Goal: Task Accomplishment & Management: Manage account settings

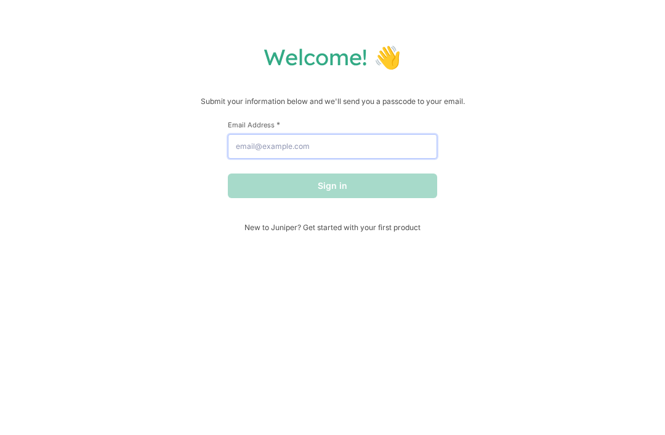
click at [321, 151] on input "Email Address *" at bounding box center [332, 146] width 209 height 25
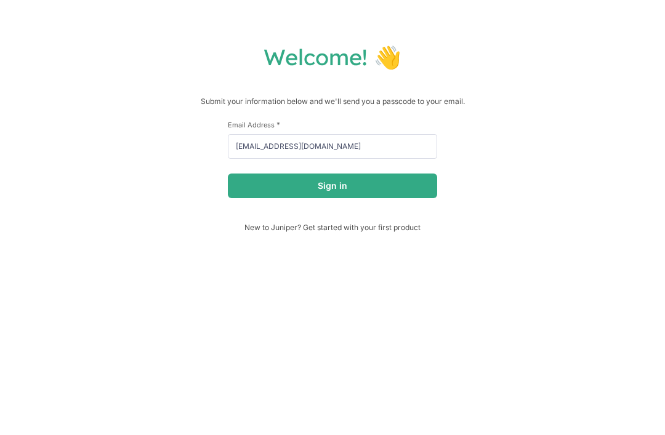
click at [364, 179] on button "Sign in" at bounding box center [332, 186] width 209 height 25
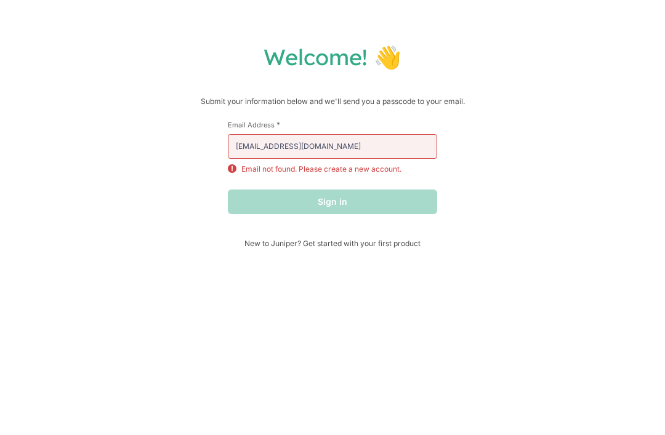
click at [392, 207] on div "Sign in" at bounding box center [332, 202] width 209 height 25
click at [395, 147] on input "[EMAIL_ADDRESS][DOMAIN_NAME]" at bounding box center [332, 146] width 209 height 25
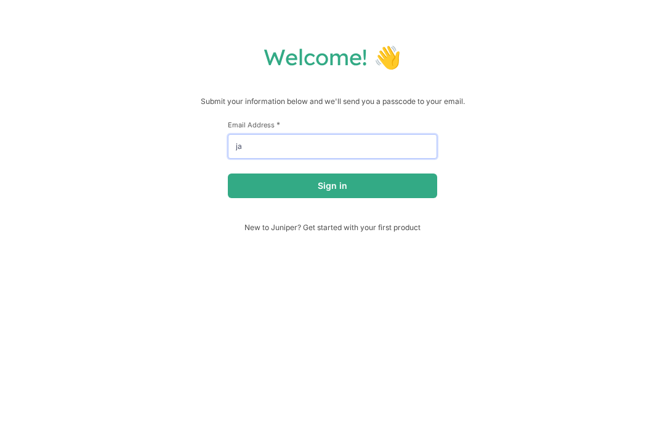
type input "j"
click at [498, 159] on div "Welcome! 👋 Submit your information below and we'll send you a passcode to your …" at bounding box center [332, 137] width 640 height 189
click at [361, 198] on button "Sign in" at bounding box center [332, 186] width 209 height 25
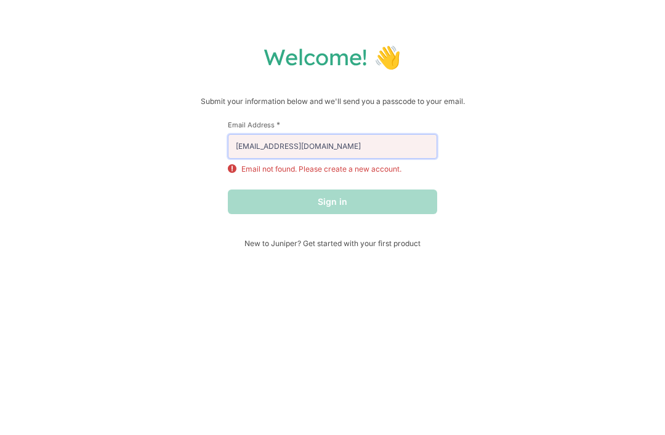
click at [406, 143] on input "[EMAIL_ADDRESS][DOMAIN_NAME]" at bounding box center [332, 146] width 209 height 25
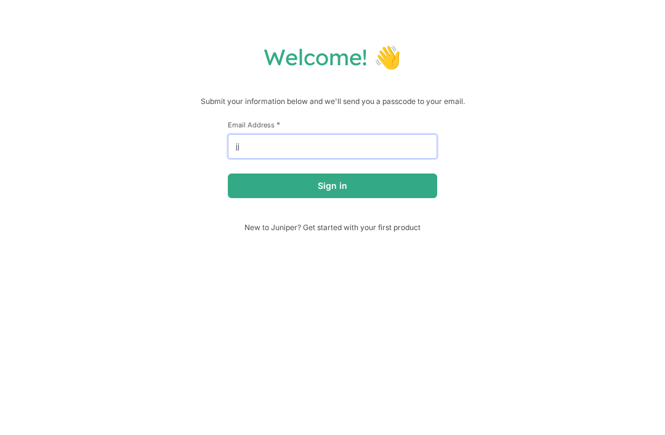
type input "j"
